Goal: Navigation & Orientation: Find specific page/section

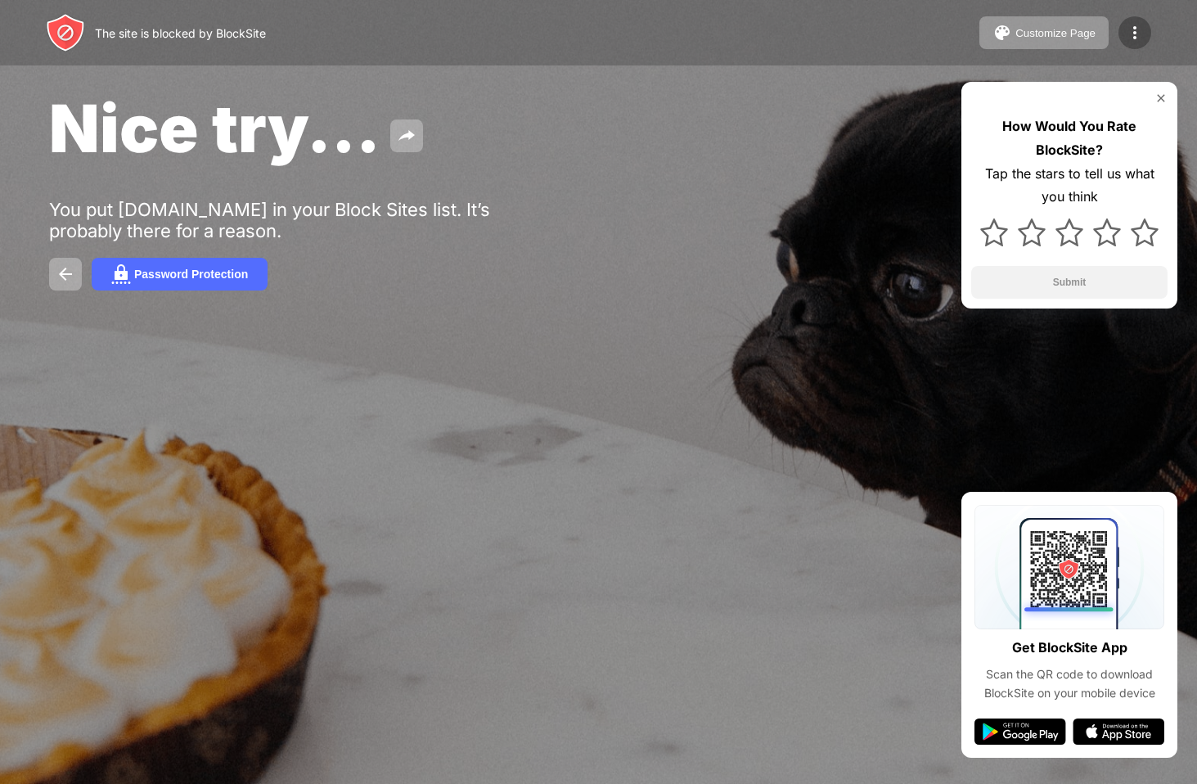
click at [1143, 34] on img at bounding box center [1135, 33] width 20 height 20
